Goal: Information Seeking & Learning: Learn about a topic

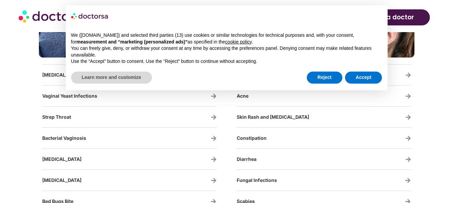
scroll to position [1150, 0]
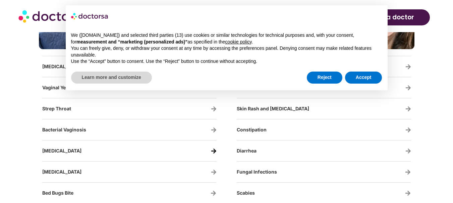
click at [214, 149] on icon "Flu" at bounding box center [214, 151] width 6 height 6
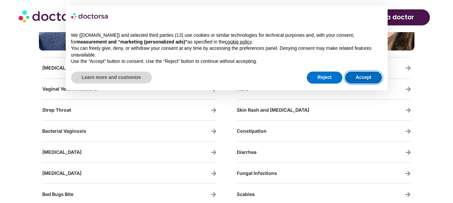
click at [366, 75] on button "Accept" at bounding box center [363, 78] width 37 height 12
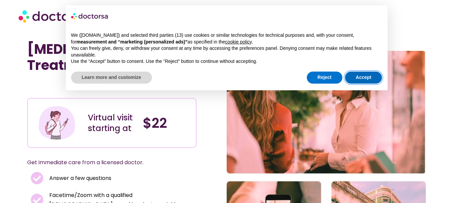
click at [363, 73] on button "Accept" at bounding box center [363, 78] width 37 height 12
